Goal: Task Accomplishment & Management: Use online tool/utility

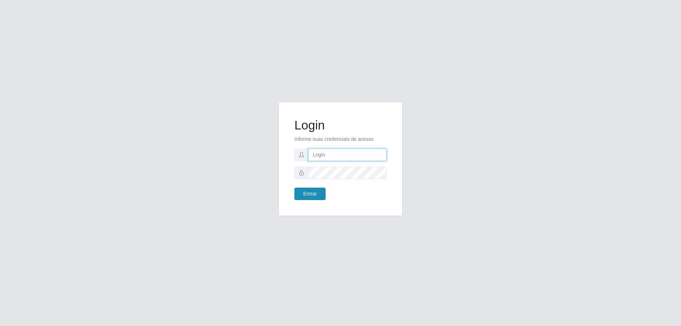
type input "[EMAIL_ADDRESS][DOMAIN_NAME]"
click at [308, 196] on button "Entrar" at bounding box center [309, 194] width 31 height 12
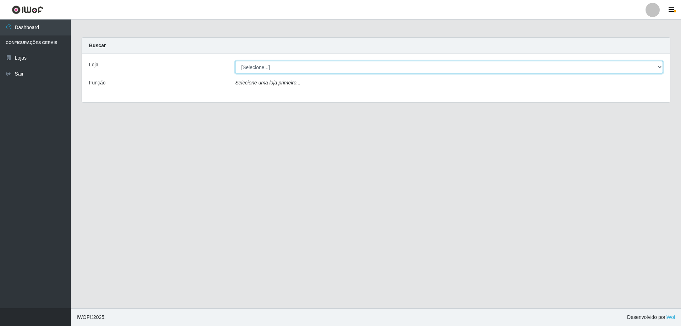
click at [658, 66] on select "[Selecione...] SuperShow Bis - [GEOGRAPHIC_DATA]" at bounding box center [449, 67] width 428 height 12
select select "59"
click at [235, 61] on select "[Selecione...] SuperShow Bis - [GEOGRAPHIC_DATA]" at bounding box center [449, 67] width 428 height 12
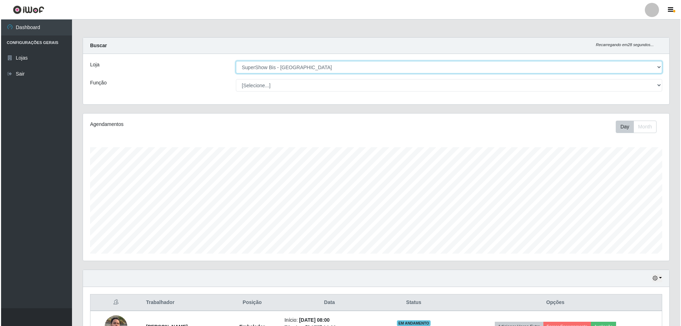
scroll to position [82, 0]
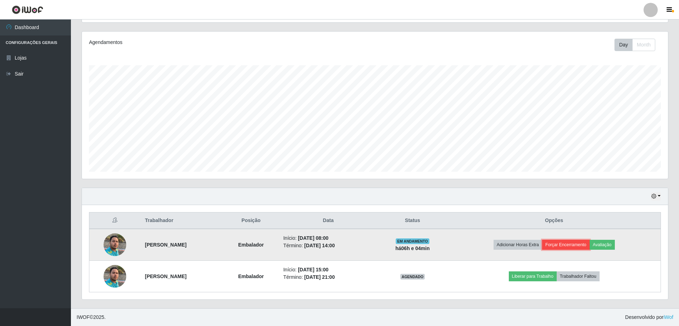
click at [567, 245] on button "Forçar Encerramento" at bounding box center [566, 245] width 48 height 10
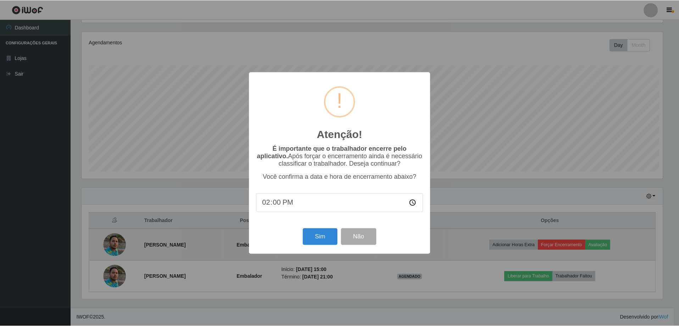
scroll to position [147, 583]
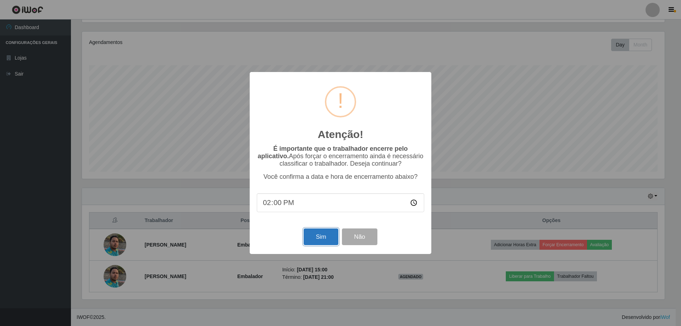
click at [318, 235] on button "Sim" at bounding box center [321, 236] width 34 height 17
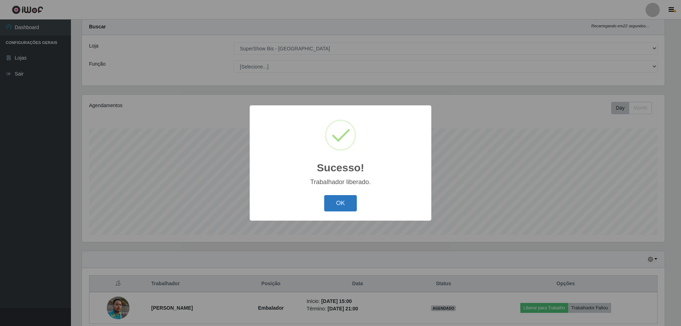
click at [341, 203] on button "OK" at bounding box center [340, 203] width 33 height 17
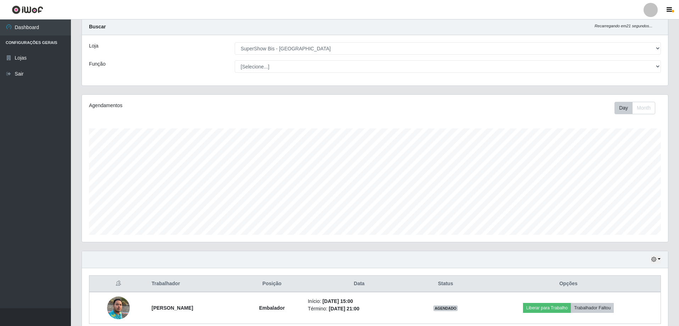
scroll to position [50, 0]
